Goal: Browse casually: Explore the website without a specific task or goal

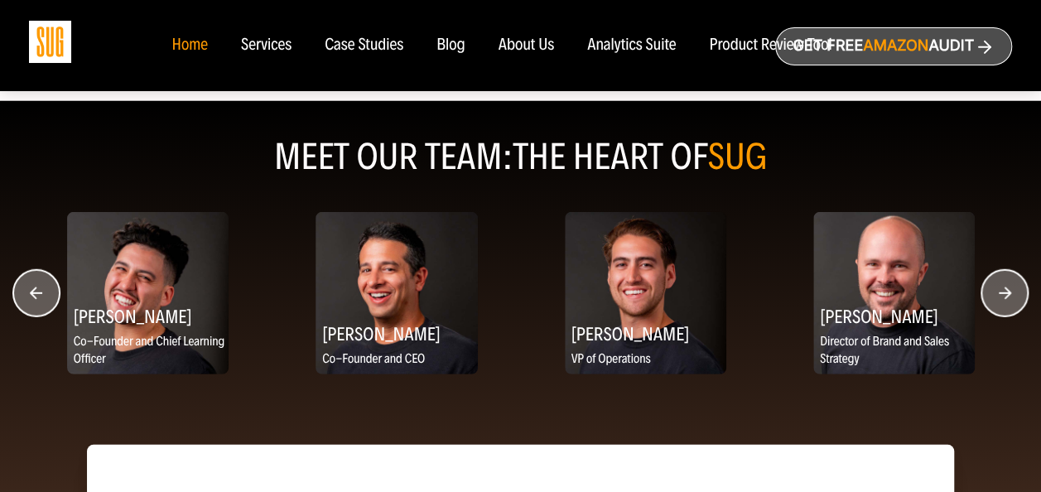
scroll to position [2137, 0]
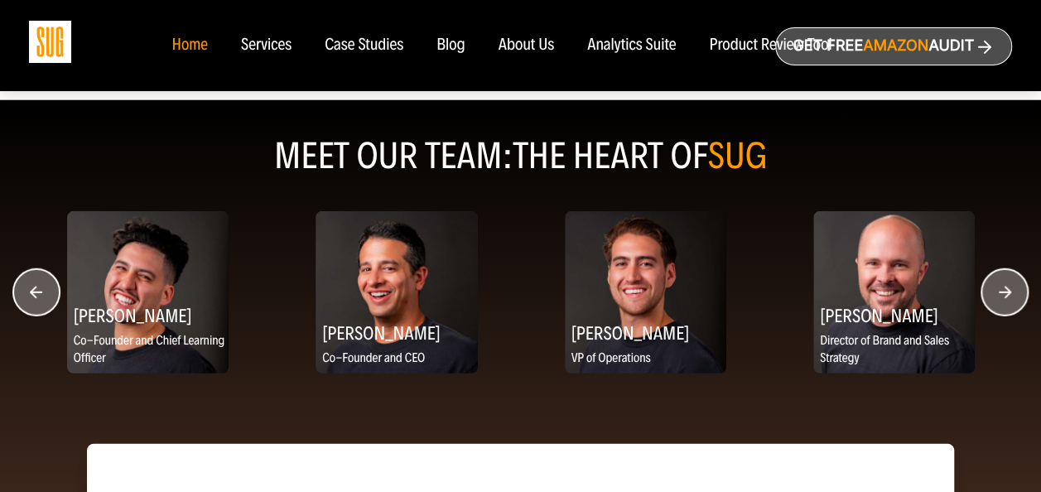
click at [39, 282] on circle "button" at bounding box center [36, 292] width 46 height 46
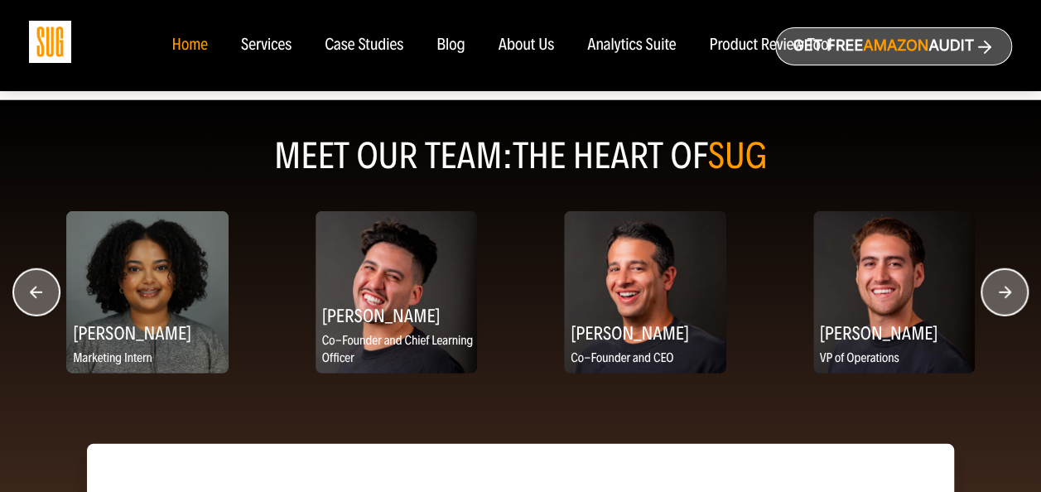
click at [1014, 291] on circle "button" at bounding box center [1004, 292] width 46 height 46
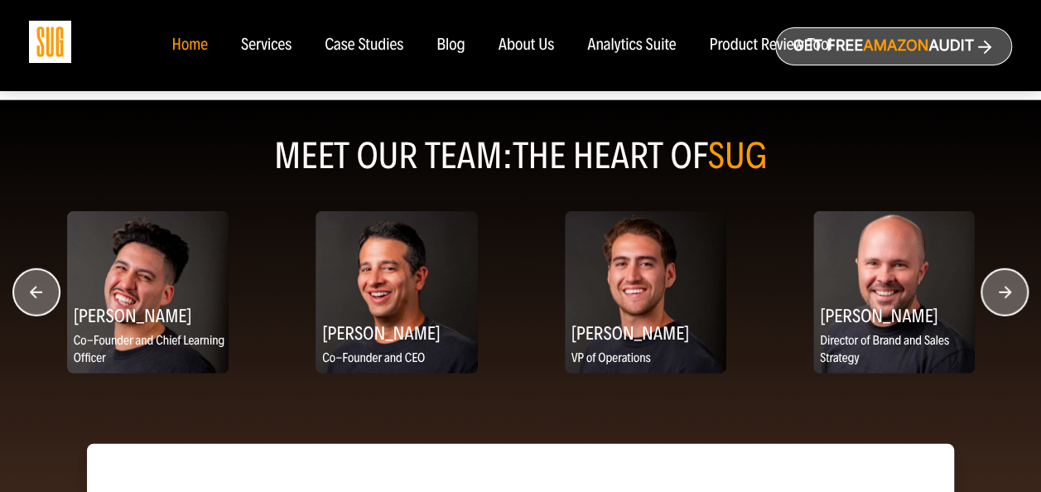
click at [1014, 291] on circle "button" at bounding box center [1004, 292] width 46 height 46
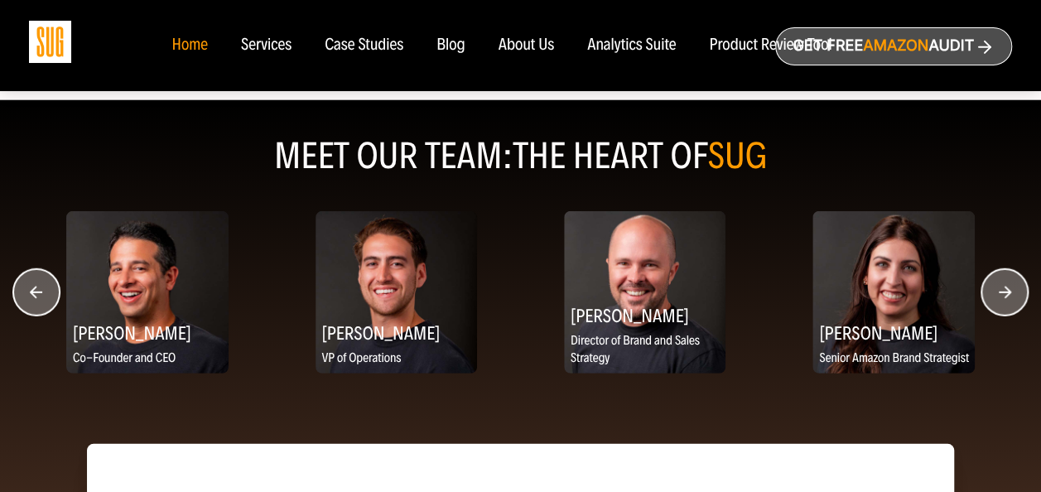
click at [1014, 291] on circle "button" at bounding box center [1004, 292] width 46 height 46
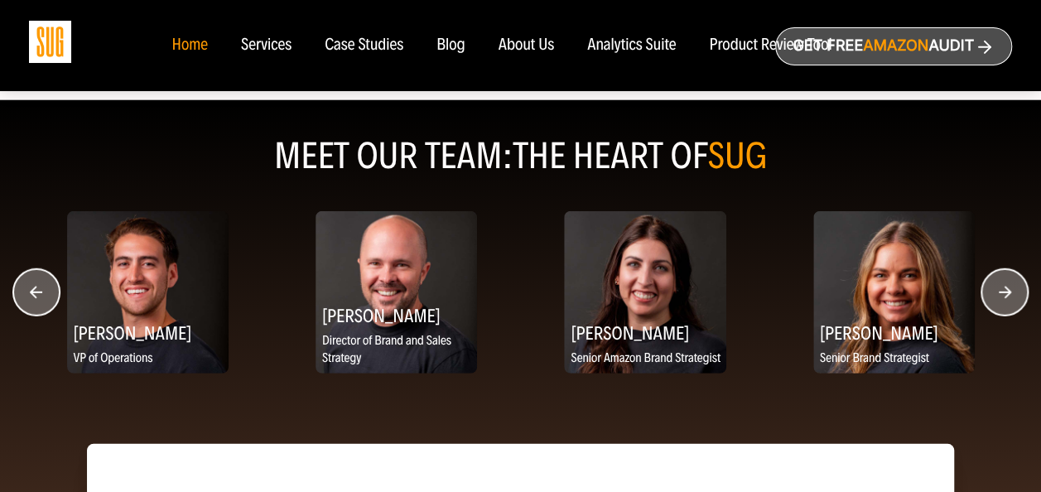
click at [1014, 291] on circle "button" at bounding box center [1004, 292] width 46 height 46
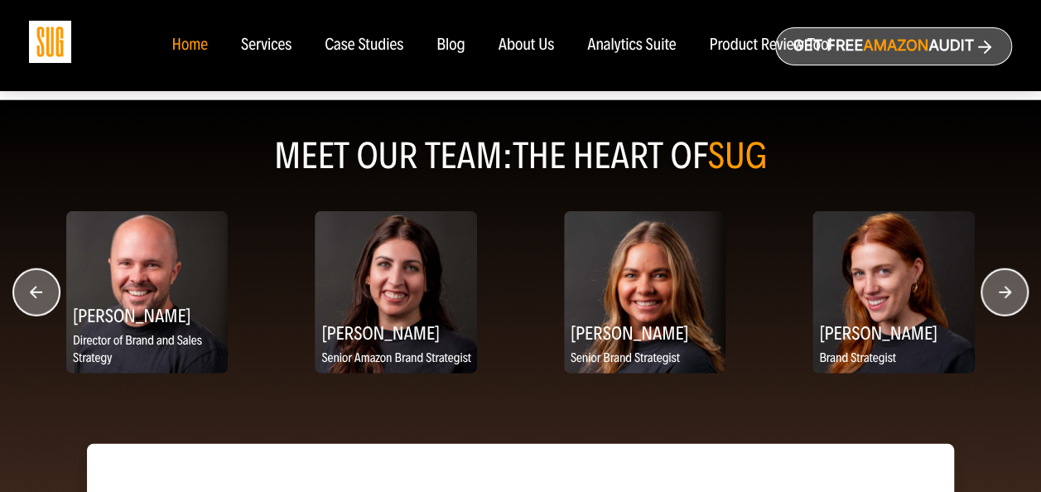
click at [1014, 291] on circle "button" at bounding box center [1004, 292] width 46 height 46
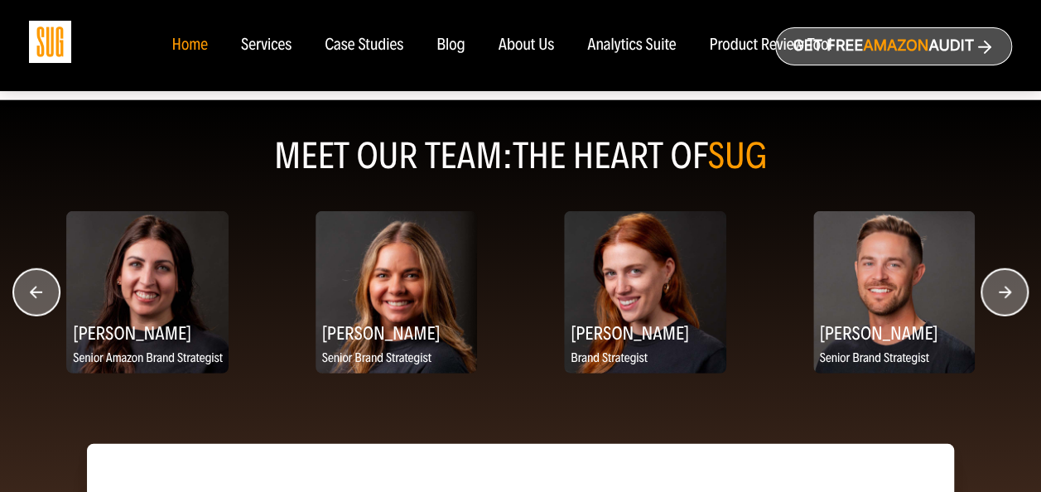
click at [1014, 291] on circle "button" at bounding box center [1004, 292] width 46 height 46
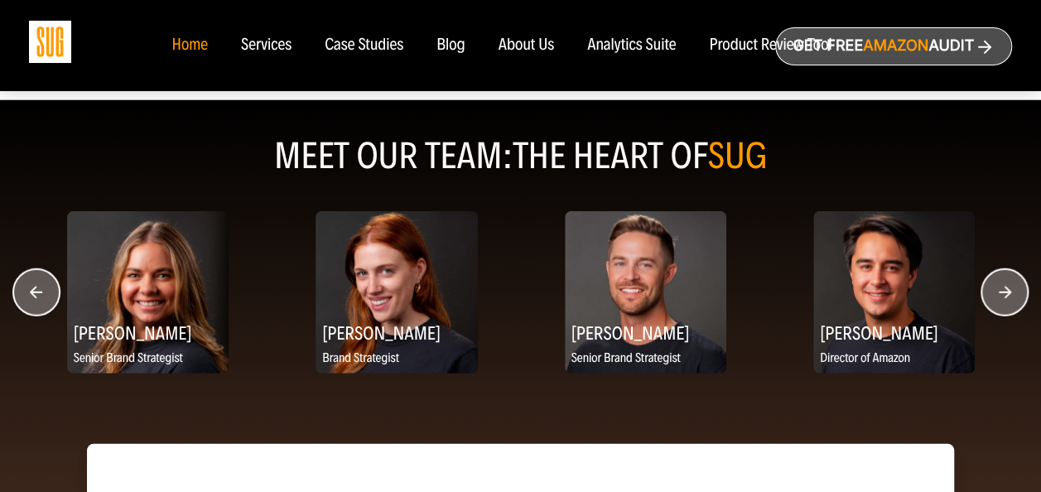
click at [1014, 291] on circle "button" at bounding box center [1004, 292] width 46 height 46
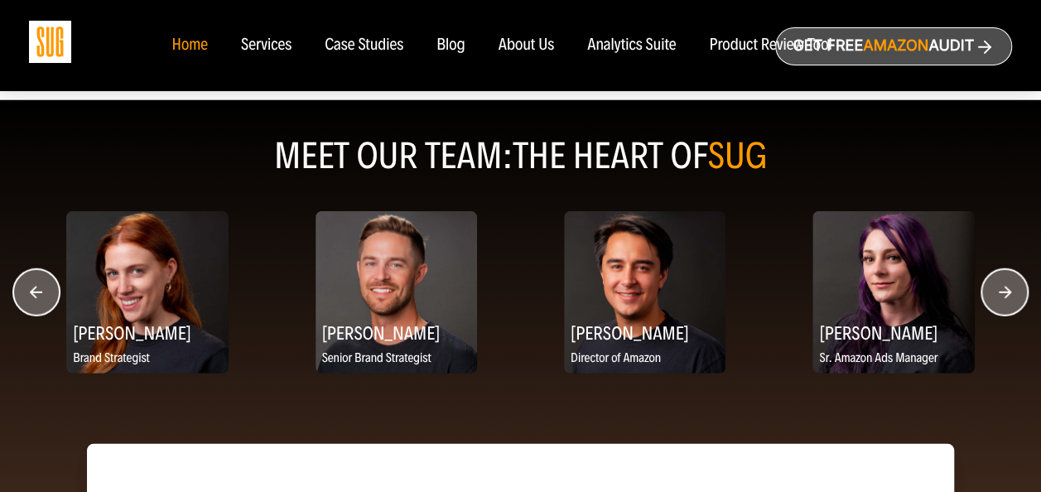
click at [1014, 291] on circle "button" at bounding box center [1004, 292] width 46 height 46
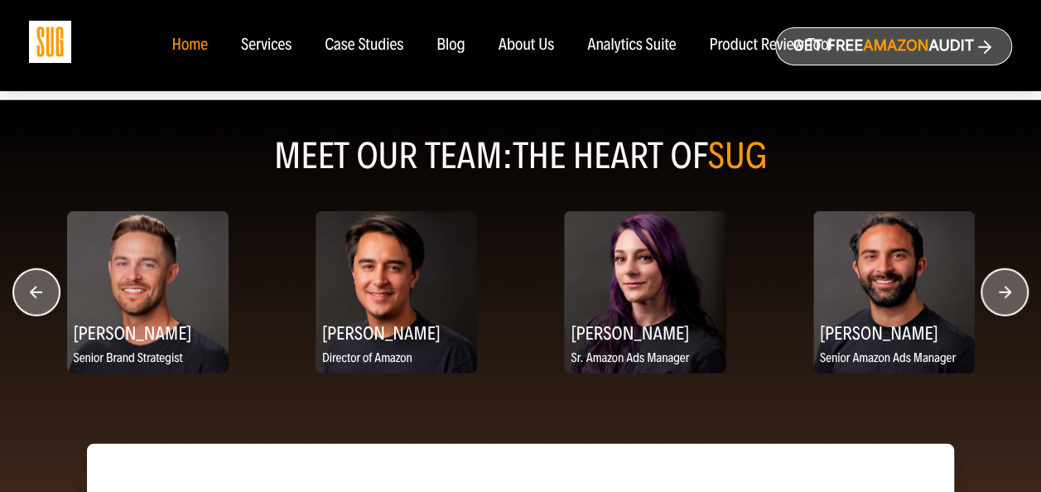
click at [1014, 291] on circle "button" at bounding box center [1004, 292] width 46 height 46
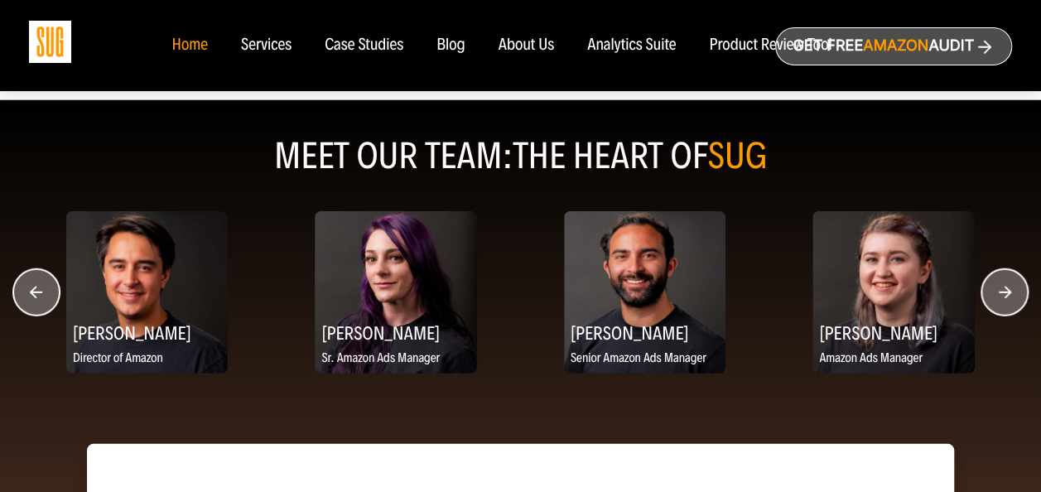
click at [1014, 291] on circle "button" at bounding box center [1004, 292] width 46 height 46
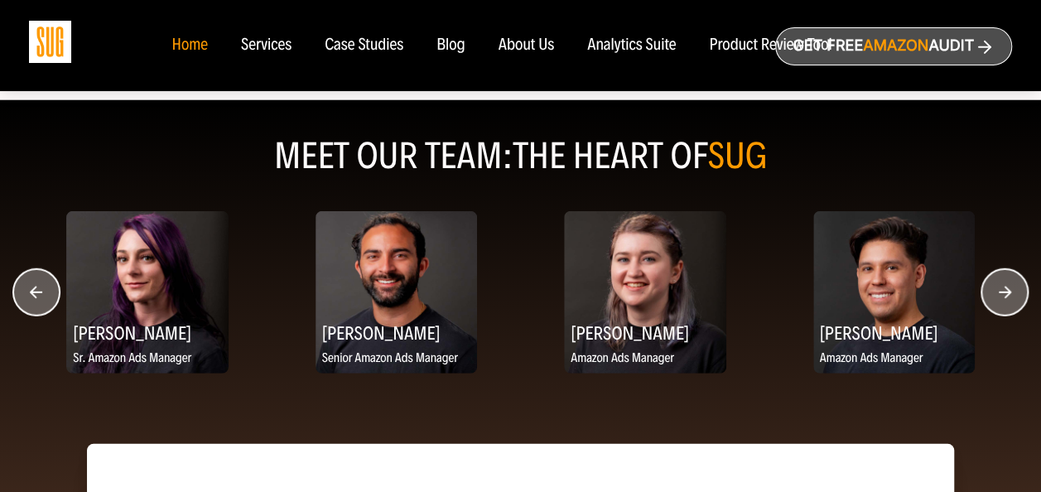
click at [1014, 291] on circle "button" at bounding box center [1004, 292] width 46 height 46
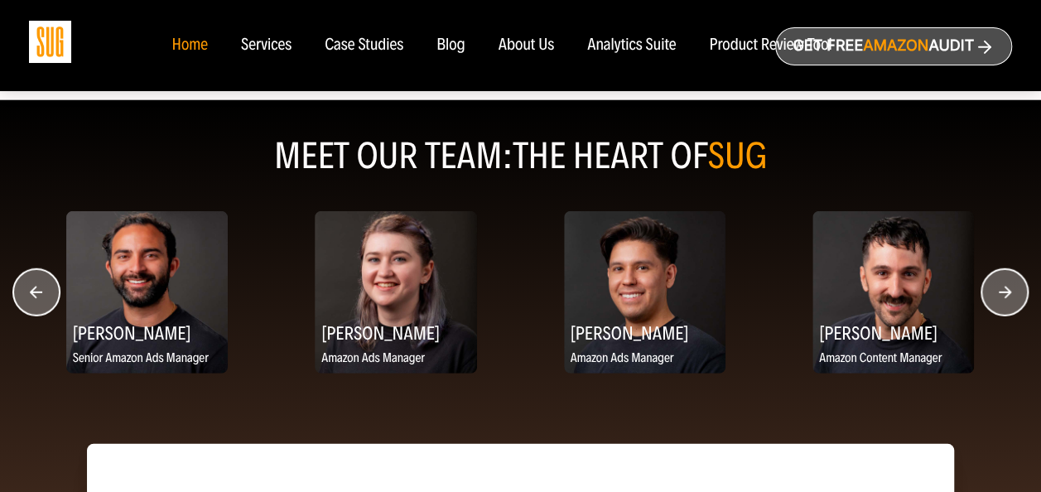
click at [1014, 291] on circle "button" at bounding box center [1004, 292] width 46 height 46
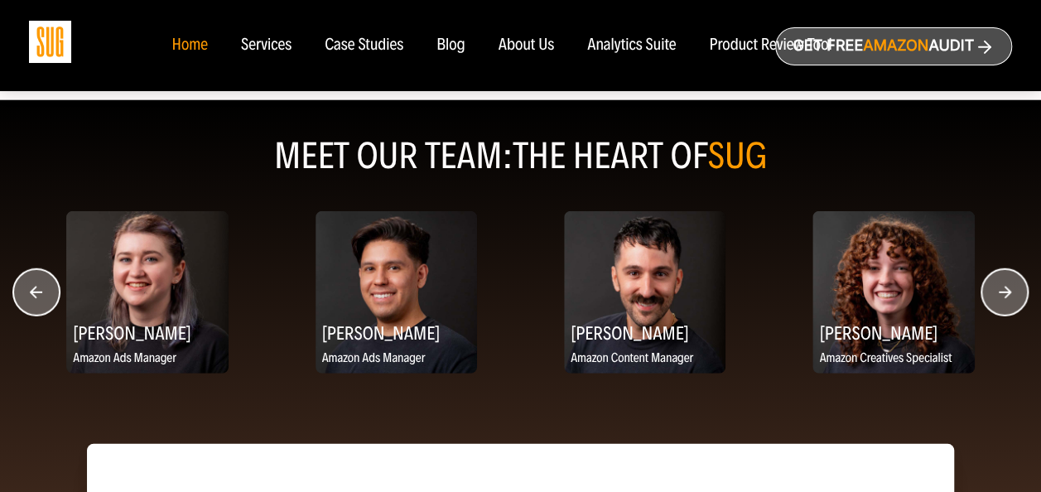
click at [1014, 291] on circle "button" at bounding box center [1004, 292] width 46 height 46
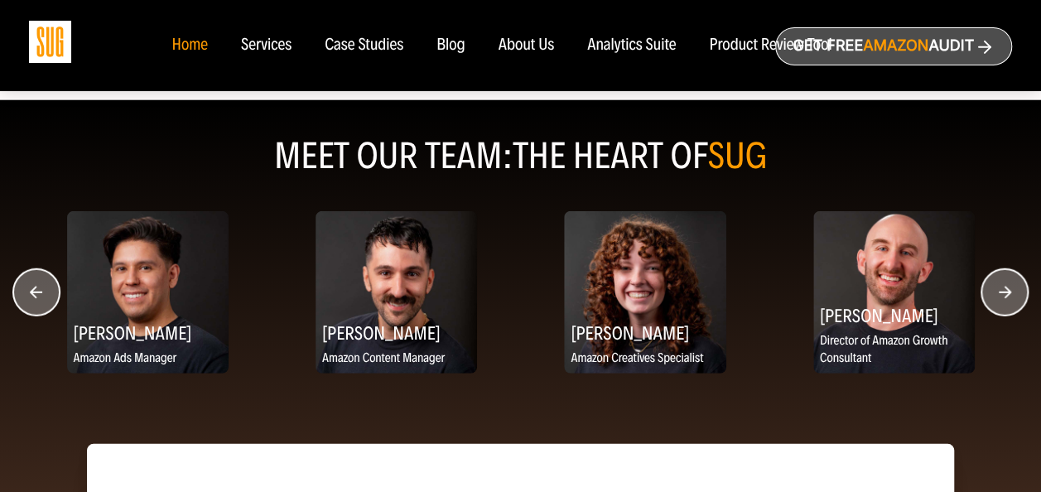
click at [1014, 291] on circle "button" at bounding box center [1004, 292] width 46 height 46
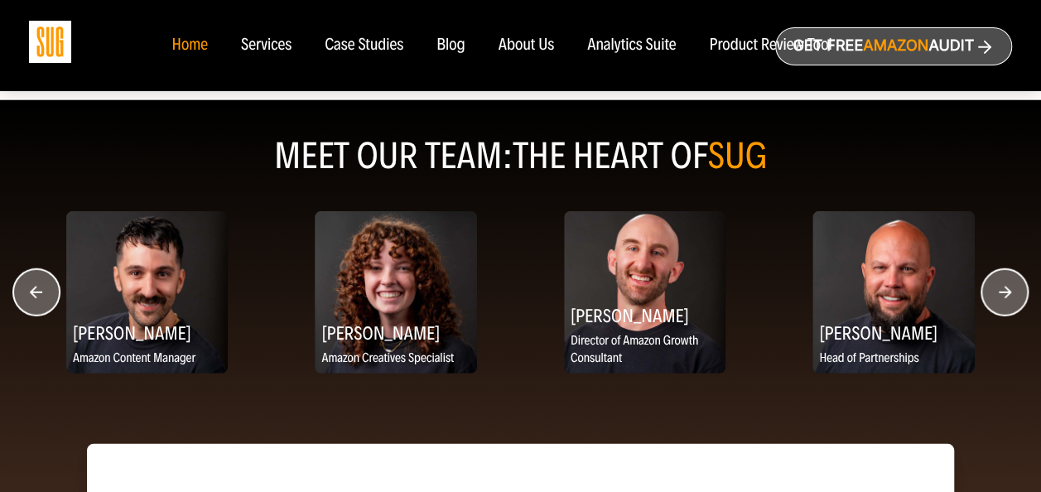
click at [1014, 291] on circle "button" at bounding box center [1004, 292] width 46 height 46
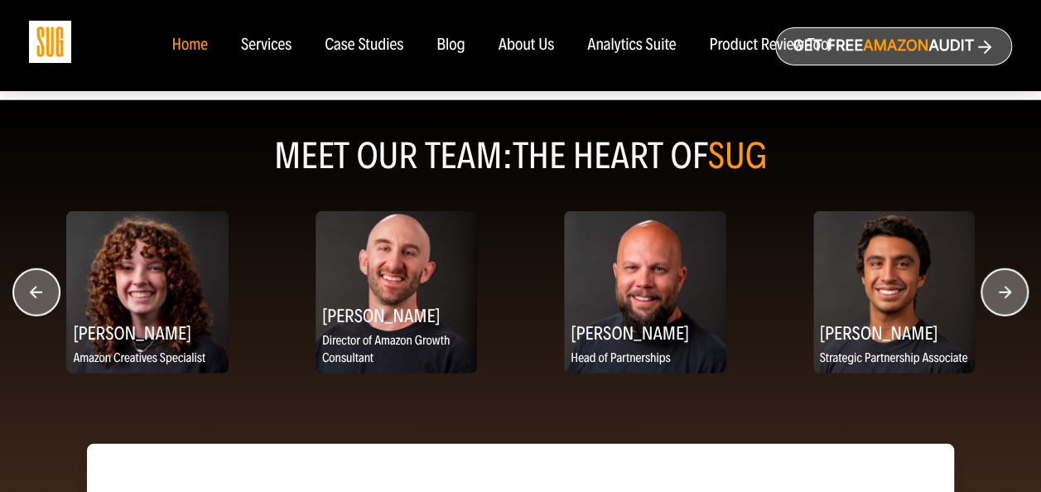
click at [1014, 291] on circle "button" at bounding box center [1004, 292] width 46 height 46
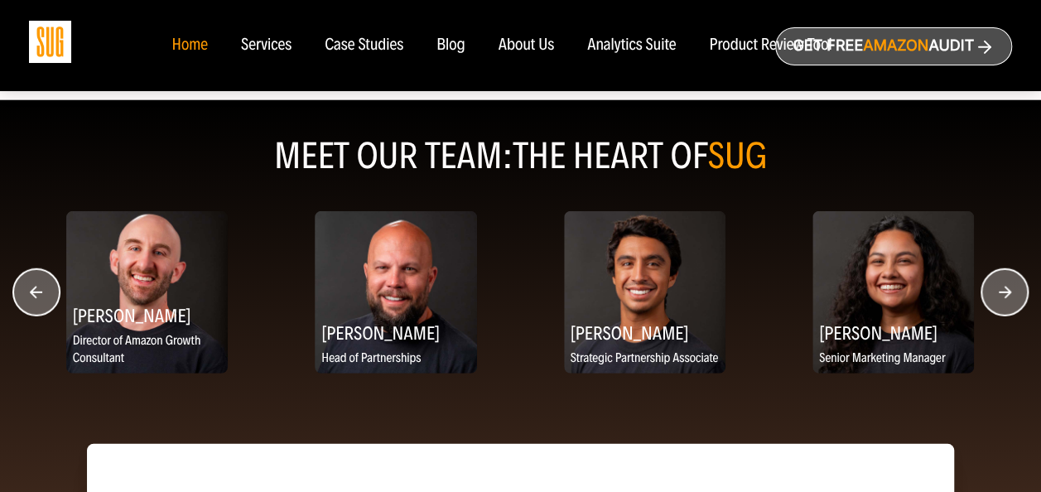
click at [1014, 291] on circle "button" at bounding box center [1004, 292] width 46 height 46
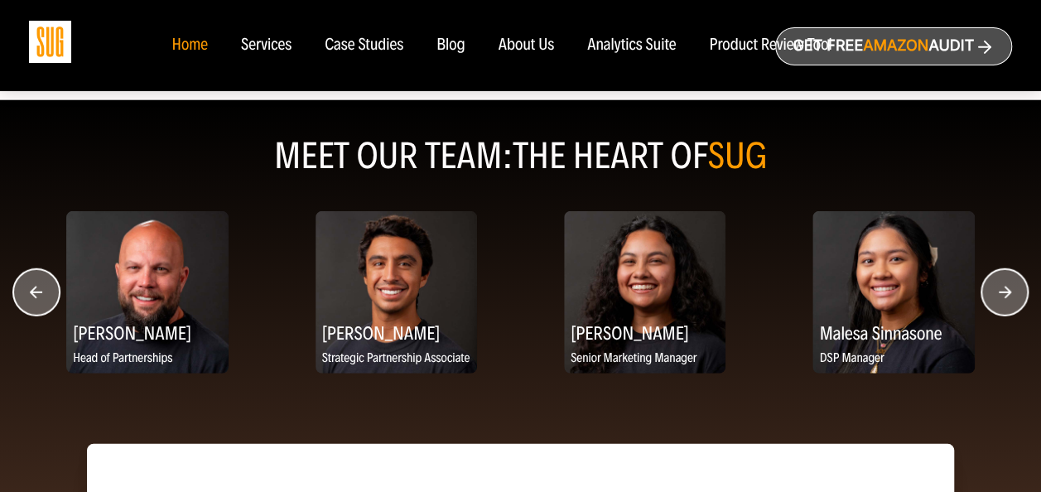
click at [1014, 291] on circle "button" at bounding box center [1004, 292] width 46 height 46
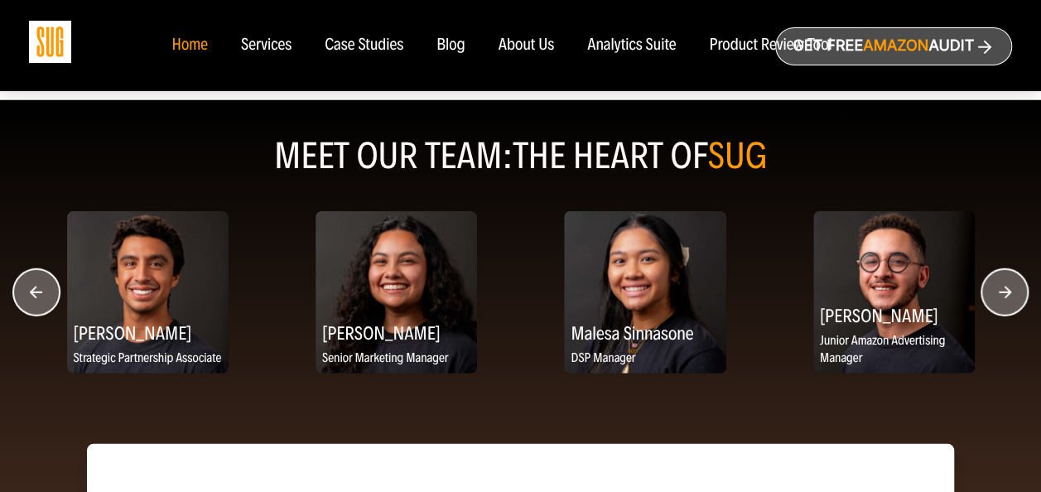
click at [1014, 291] on circle "button" at bounding box center [1004, 292] width 46 height 46
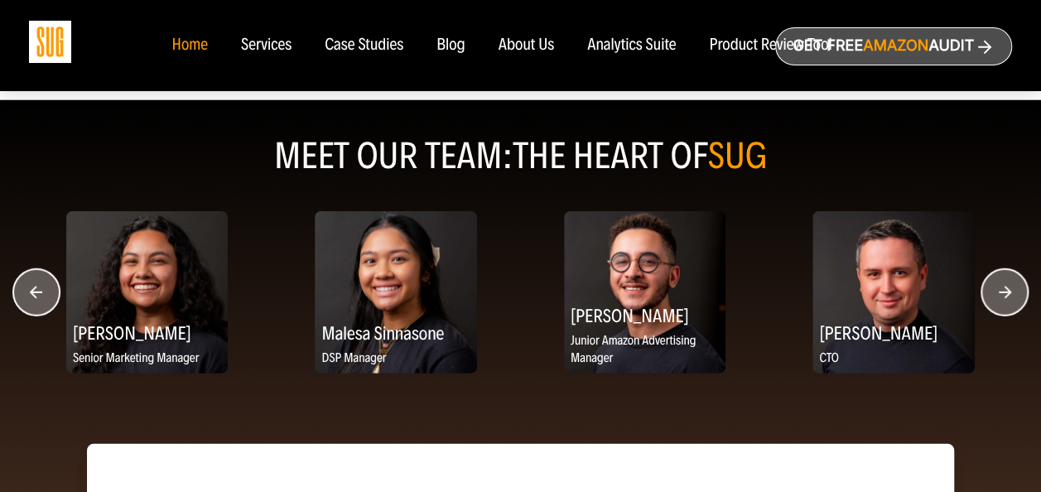
click at [1014, 291] on circle "button" at bounding box center [1004, 292] width 46 height 46
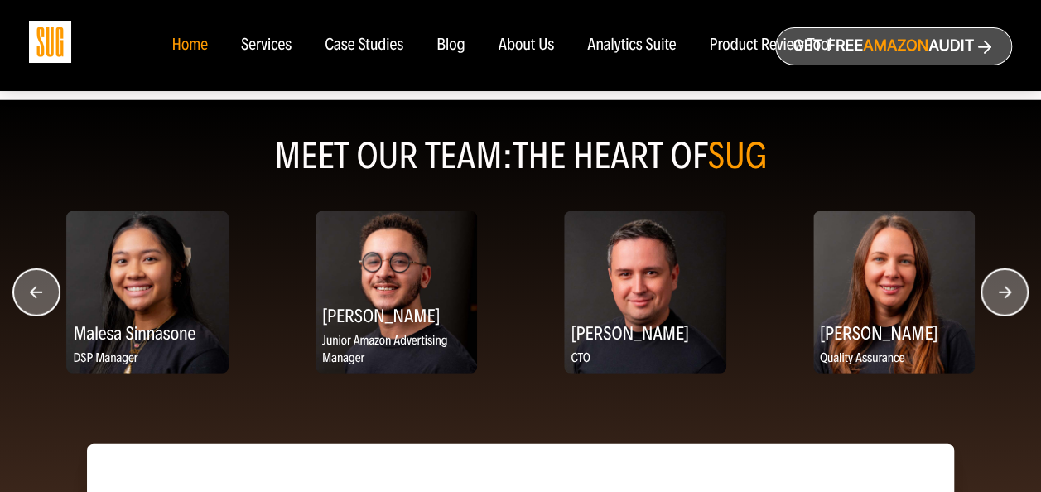
click at [1014, 291] on circle "button" at bounding box center [1004, 292] width 46 height 46
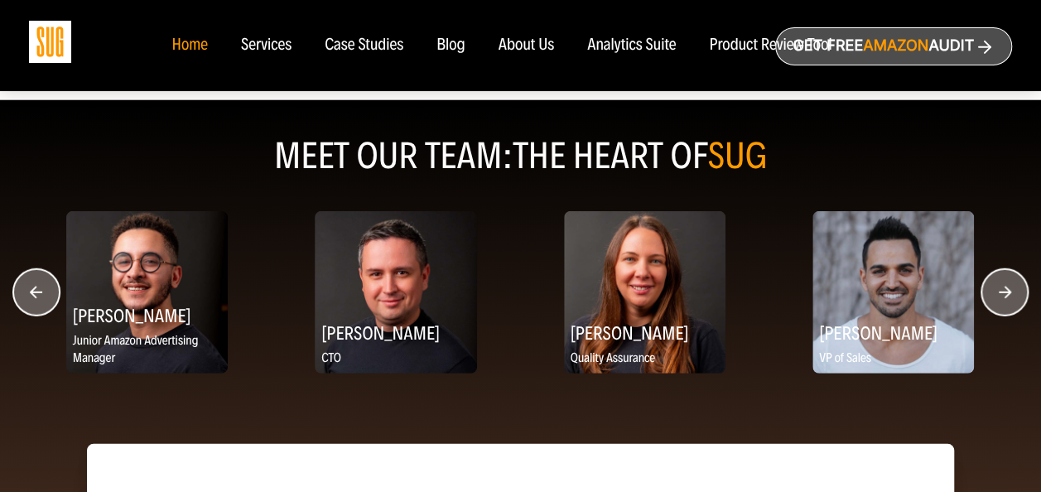
click at [1014, 291] on circle "button" at bounding box center [1004, 292] width 46 height 46
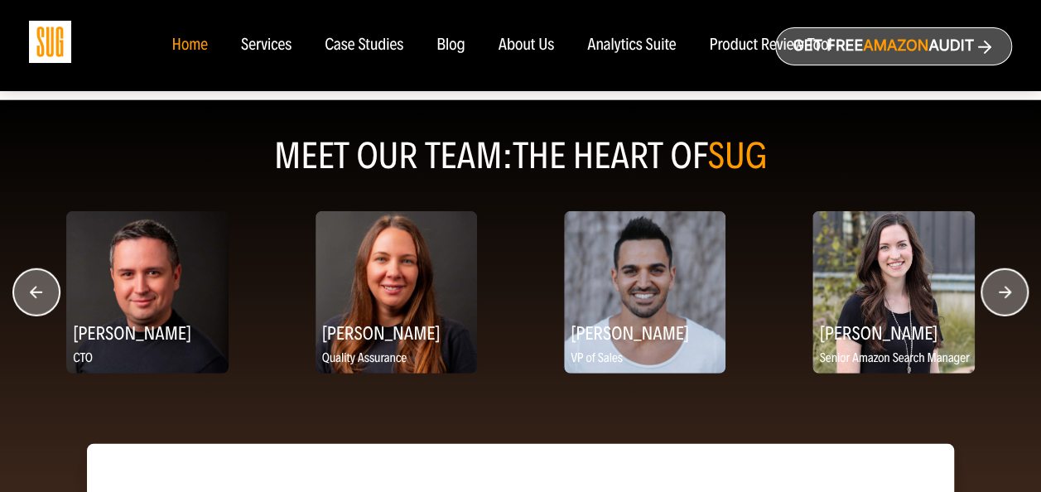
click at [1014, 291] on circle "button" at bounding box center [1004, 292] width 46 height 46
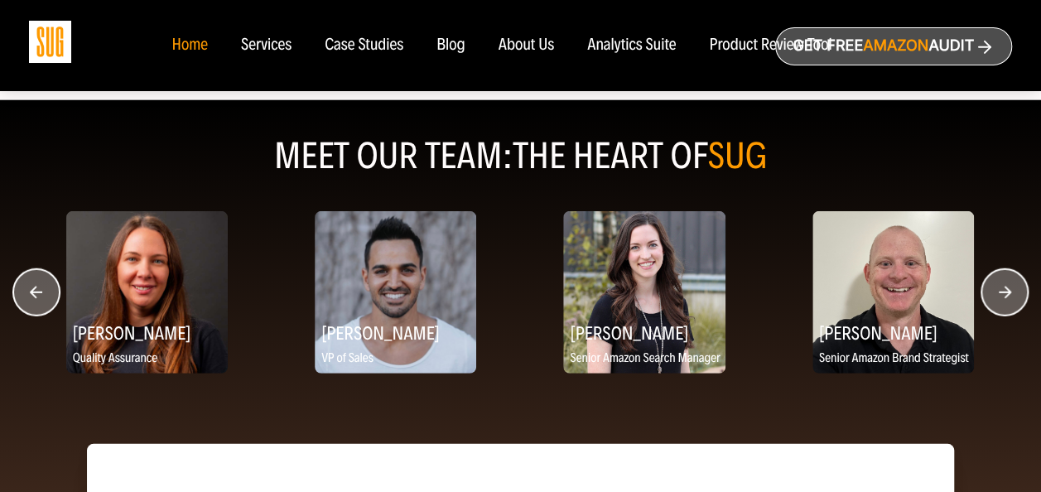
click at [1014, 291] on circle "button" at bounding box center [1004, 292] width 46 height 46
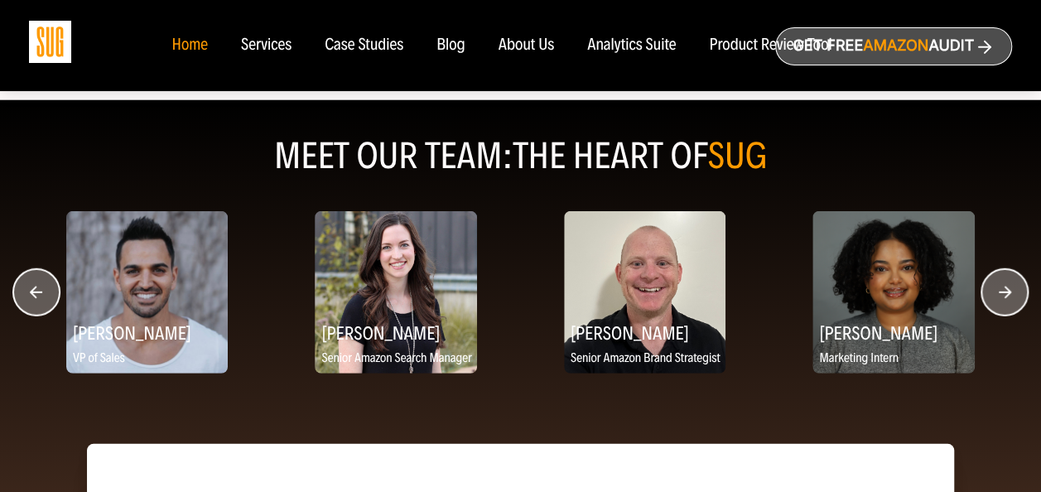
click at [1014, 291] on circle "button" at bounding box center [1004, 292] width 46 height 46
